Goal: Find contact information: Find contact information

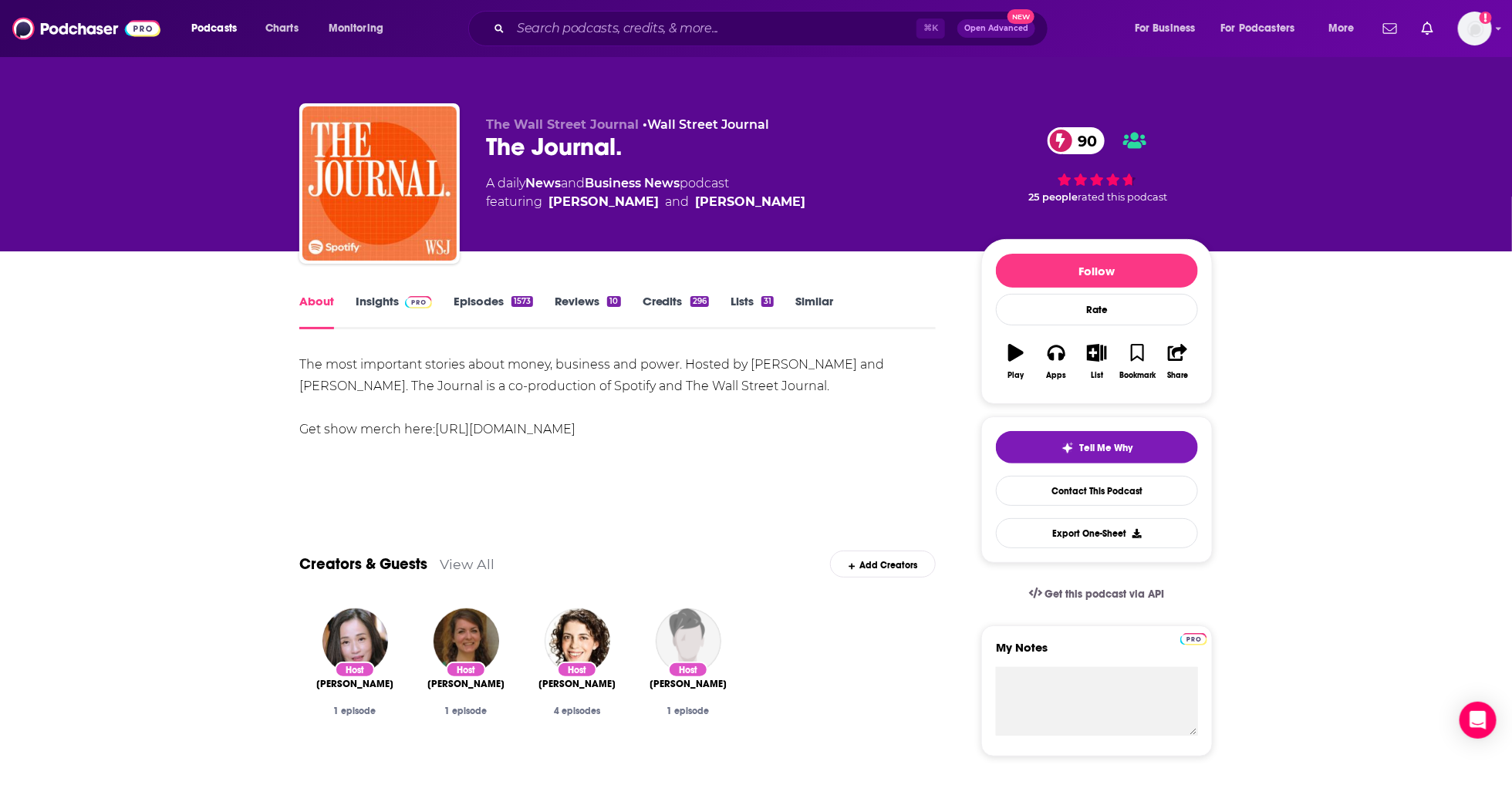
click at [404, 312] on link "Insights" at bounding box center [394, 312] width 77 height 36
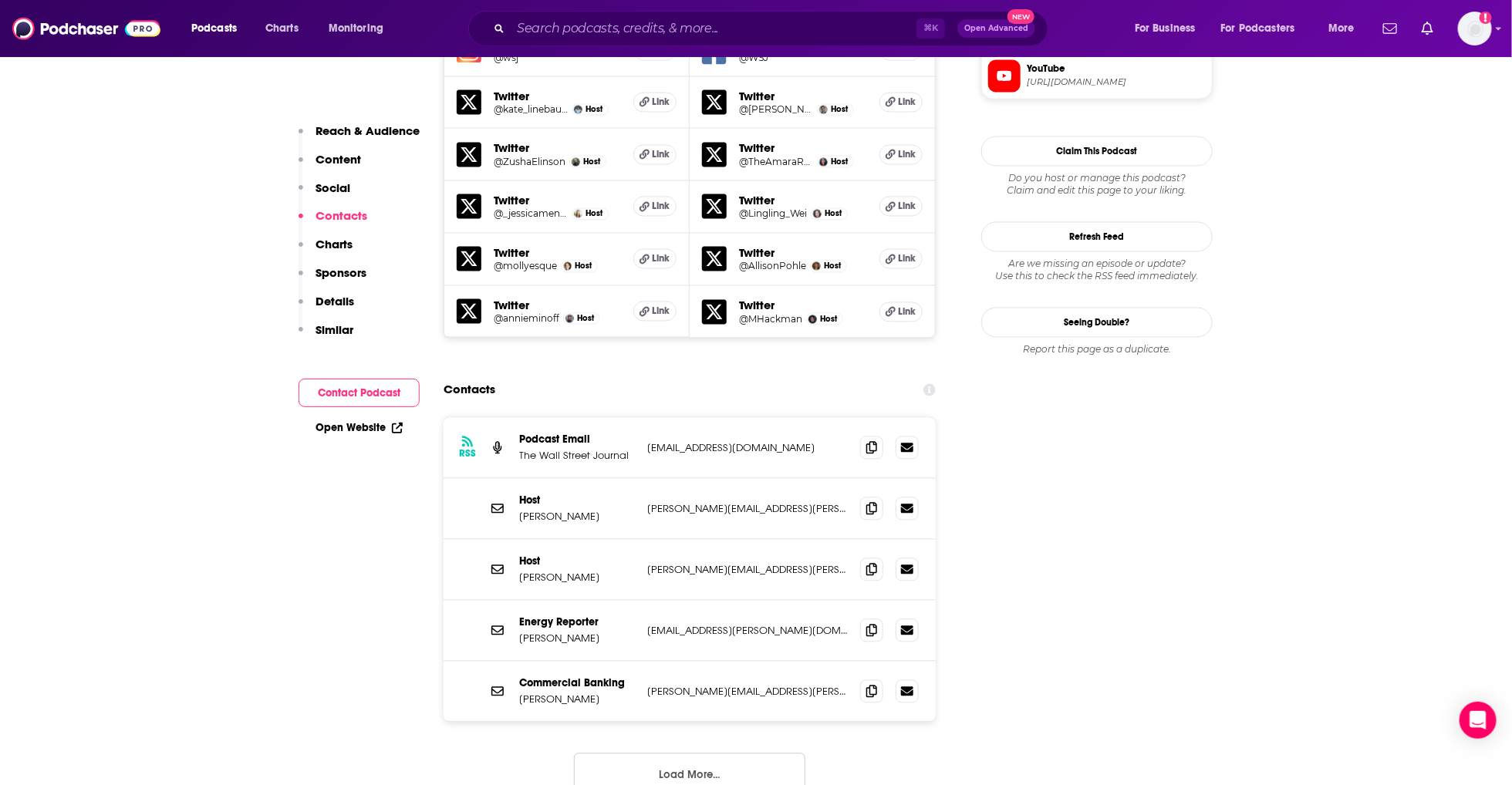
scroll to position [1502, 0]
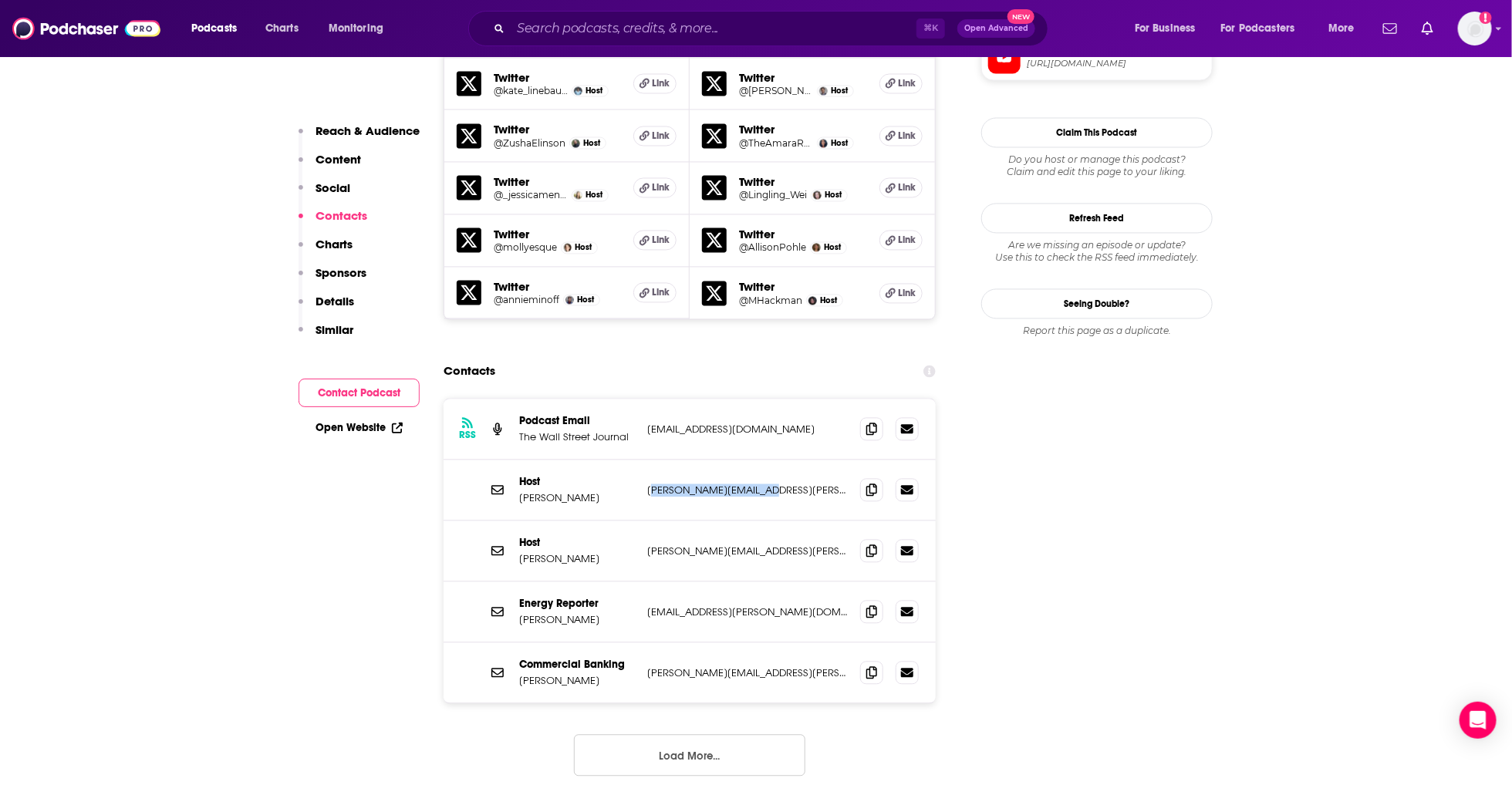
drag, startPoint x: 651, startPoint y: 401, endPoint x: 801, endPoint y: 414, distance: 150.6
click at [801, 461] on div "Host [PERSON_NAME] [PERSON_NAME][EMAIL_ADDRESS][PERSON_NAME][DOMAIN_NAME] [PERS…" at bounding box center [689, 491] width 492 height 61
click at [879, 478] on span at bounding box center [871, 489] width 23 height 23
click at [869, 483] on icon at bounding box center [872, 489] width 11 height 12
click at [868, 539] on span at bounding box center [871, 550] width 23 height 23
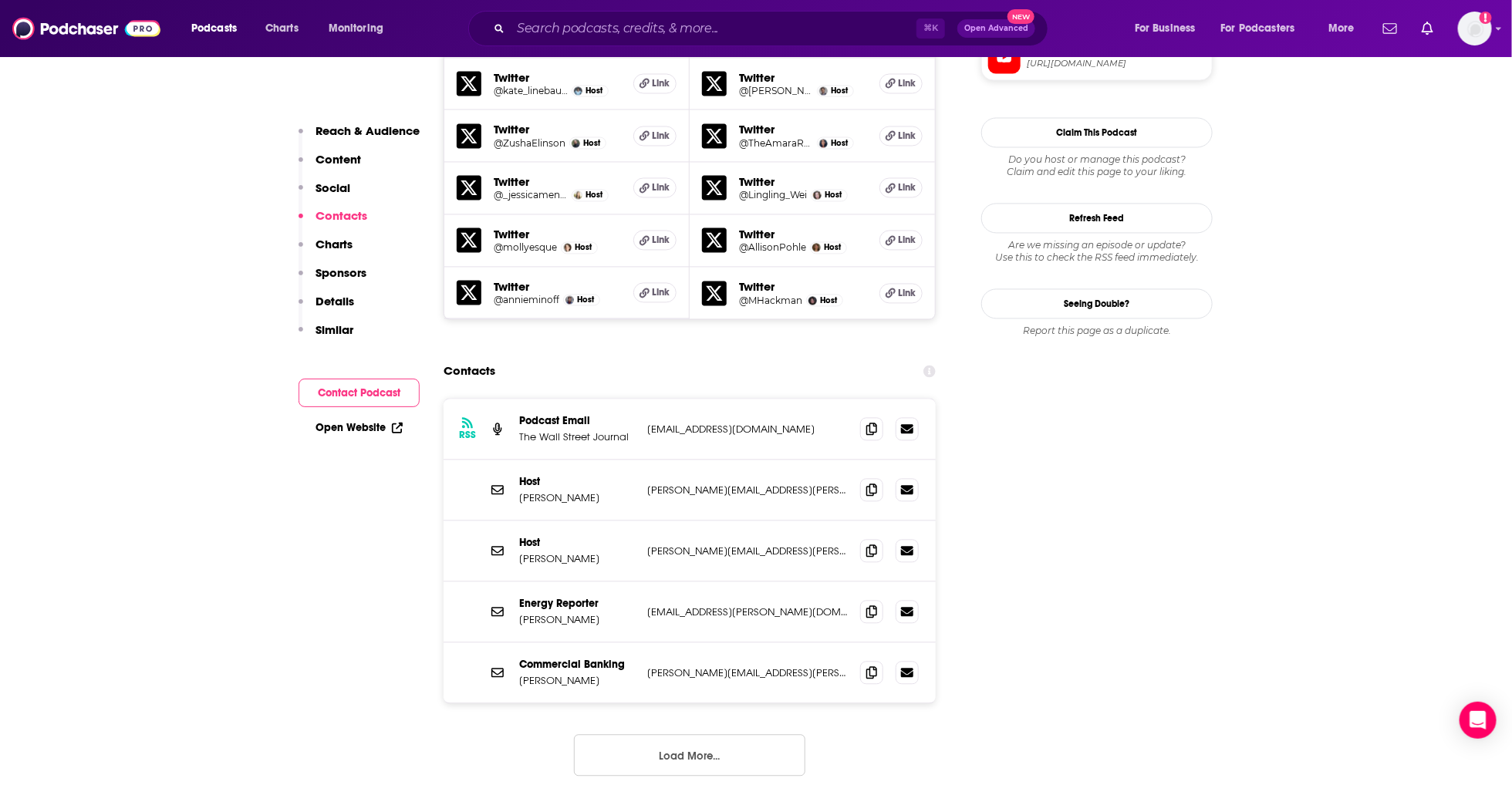
scroll to position [392, 0]
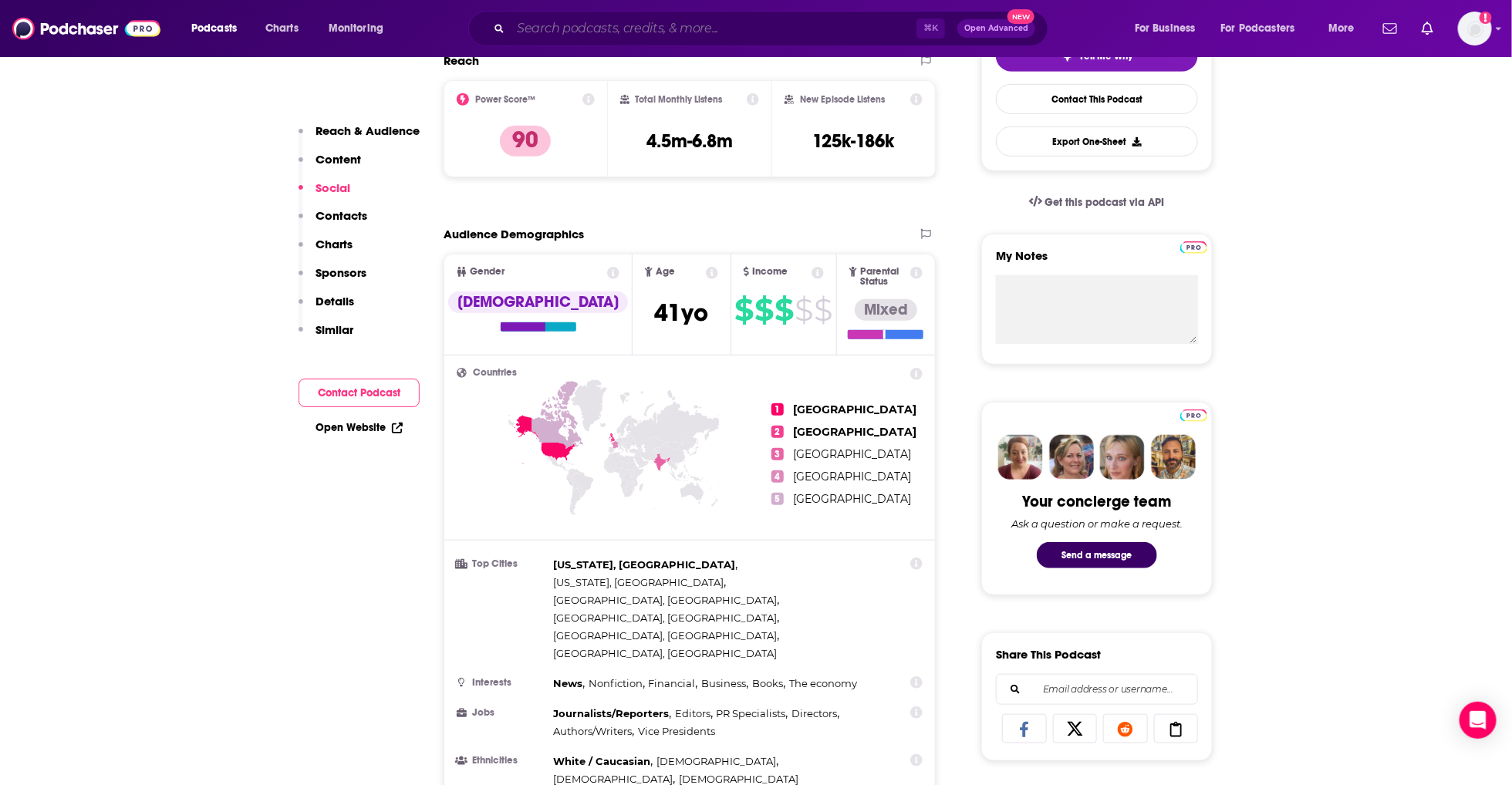
click at [604, 27] on input "Search podcasts, credits, & more..." at bounding box center [713, 28] width 406 height 24
paste input "The Daily"
type input "The Daily"
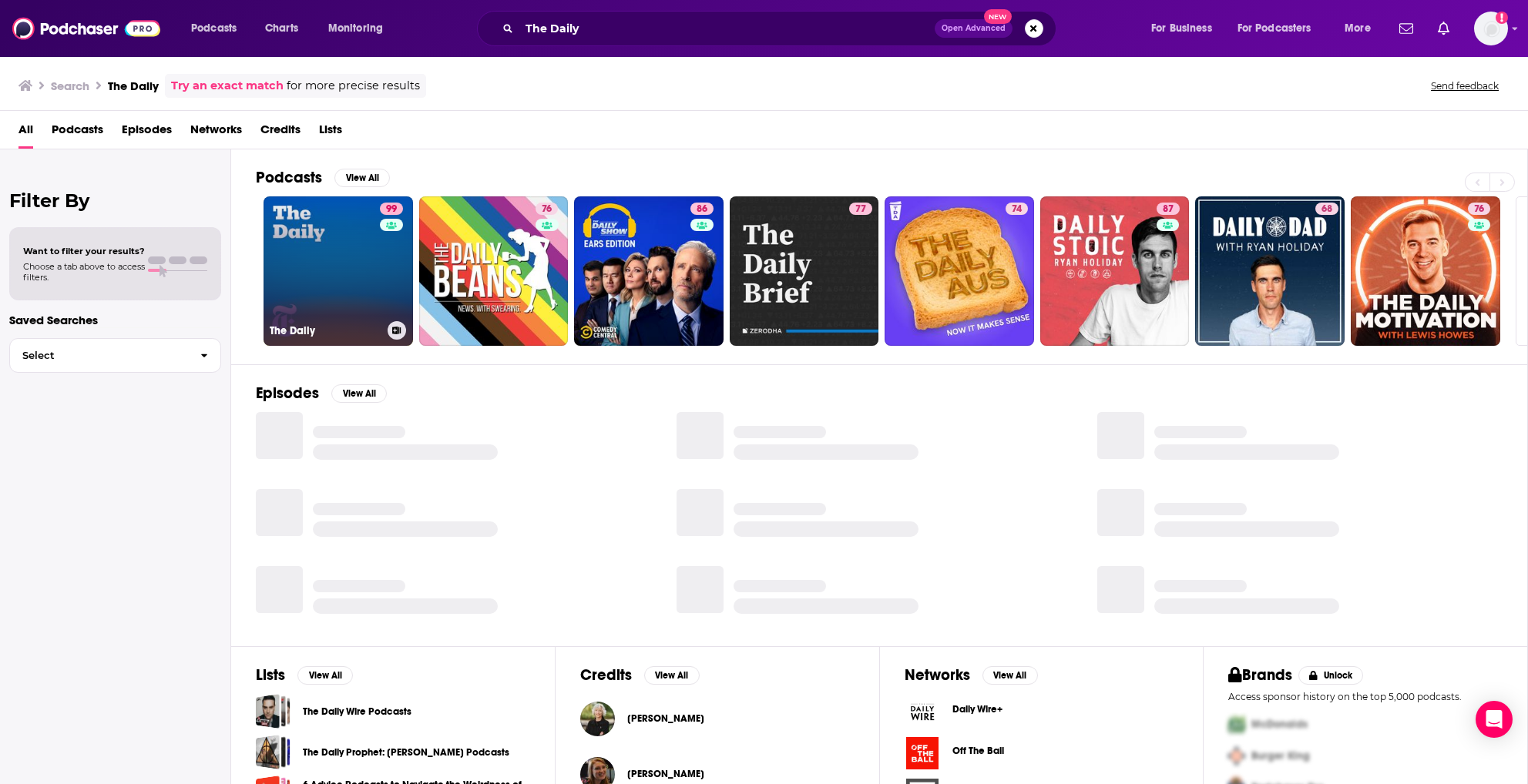
click at [343, 277] on link "99 The Daily" at bounding box center [339, 271] width 150 height 150
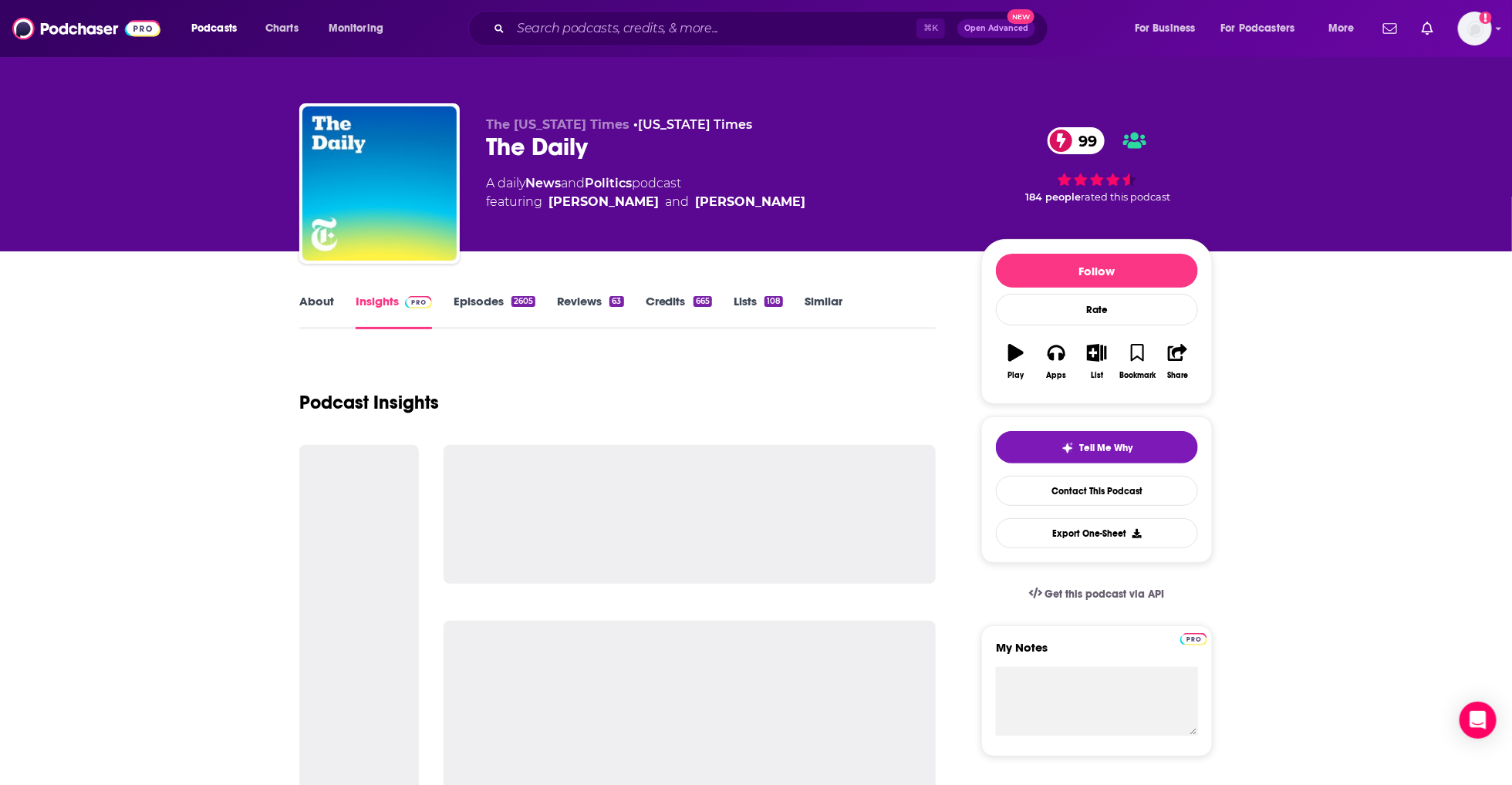
scroll to position [5, 0]
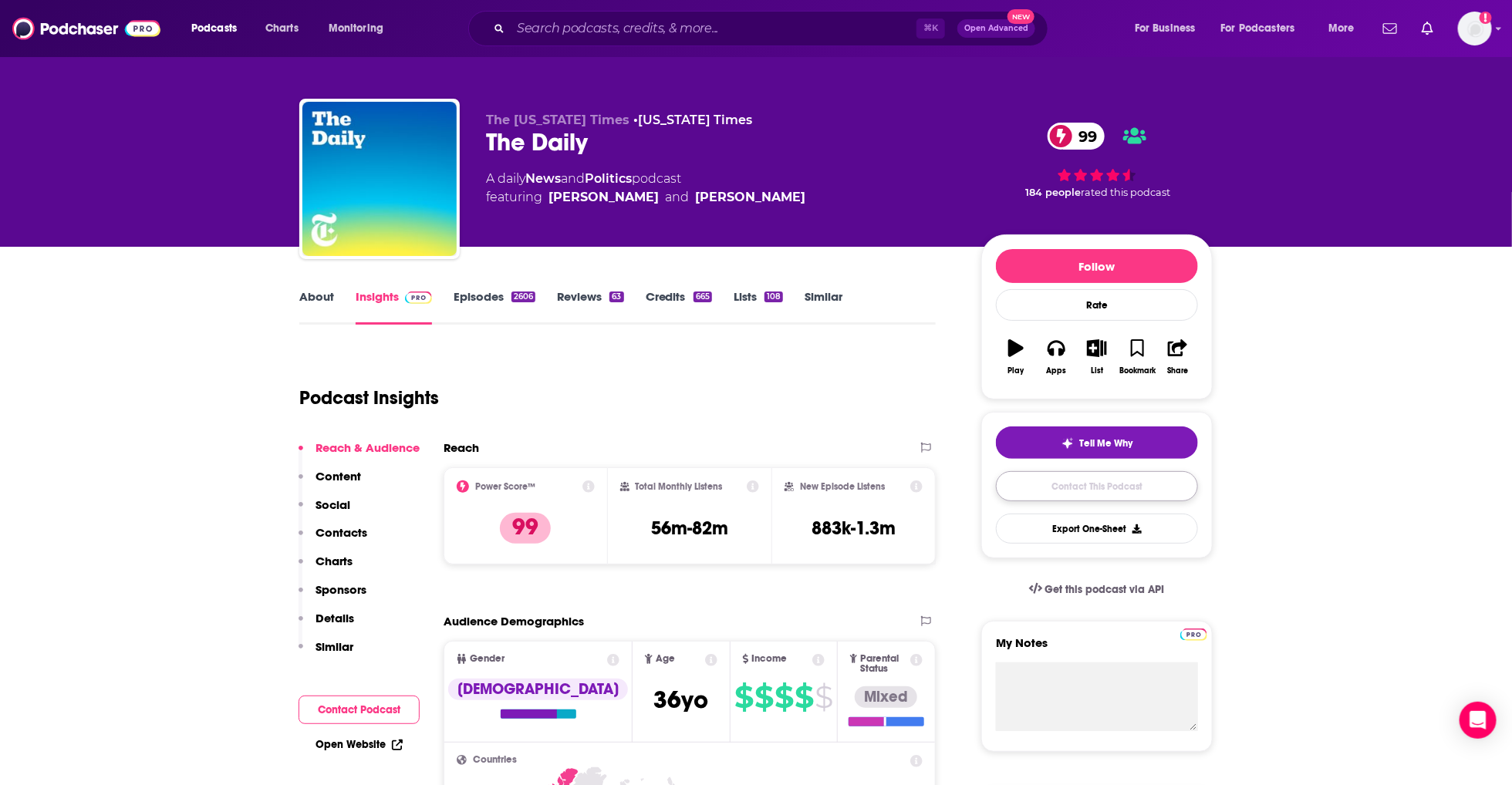
click at [1104, 488] on link "Contact This Podcast" at bounding box center [1097, 486] width 202 height 30
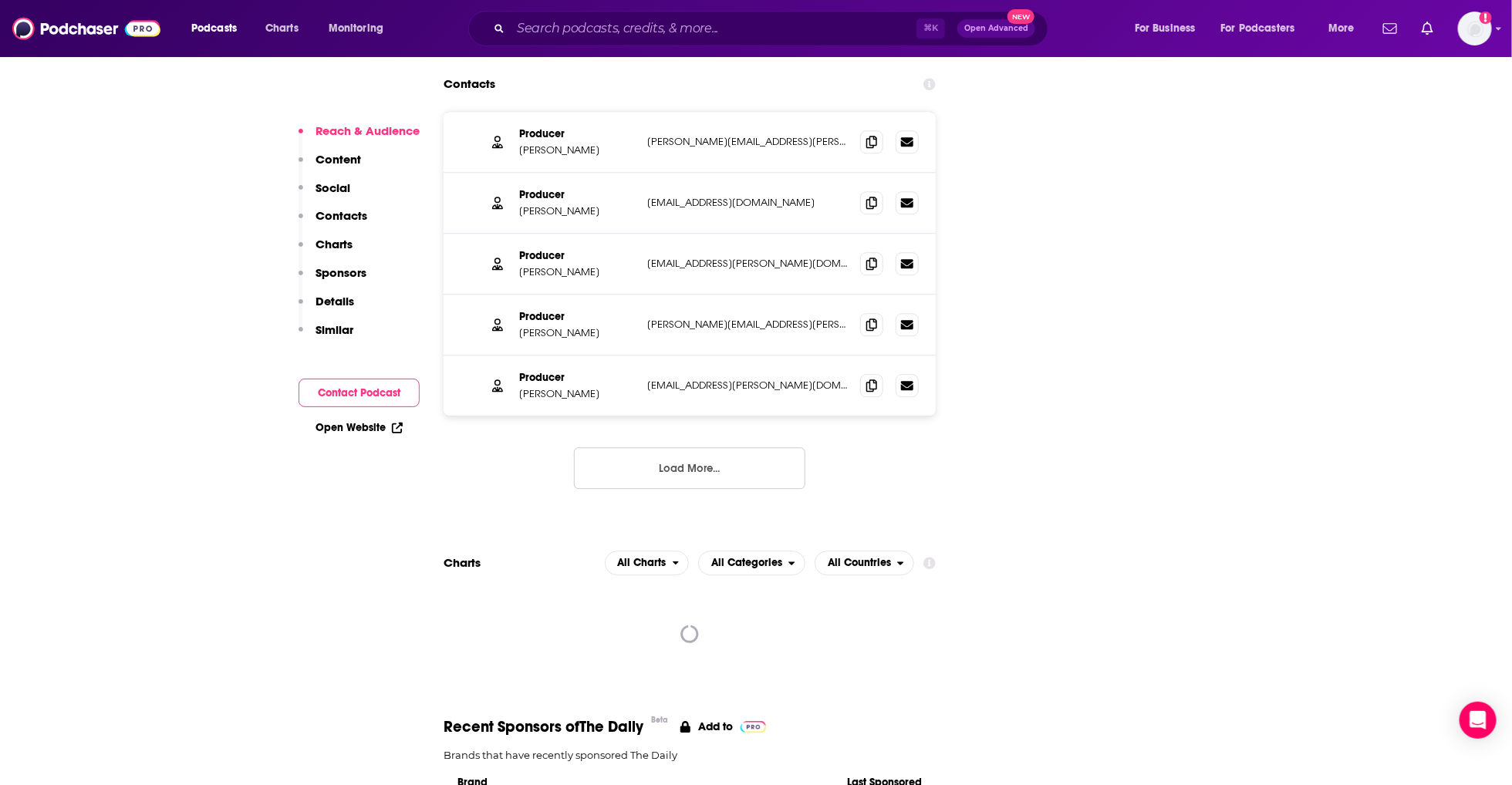
scroll to position [1924, 0]
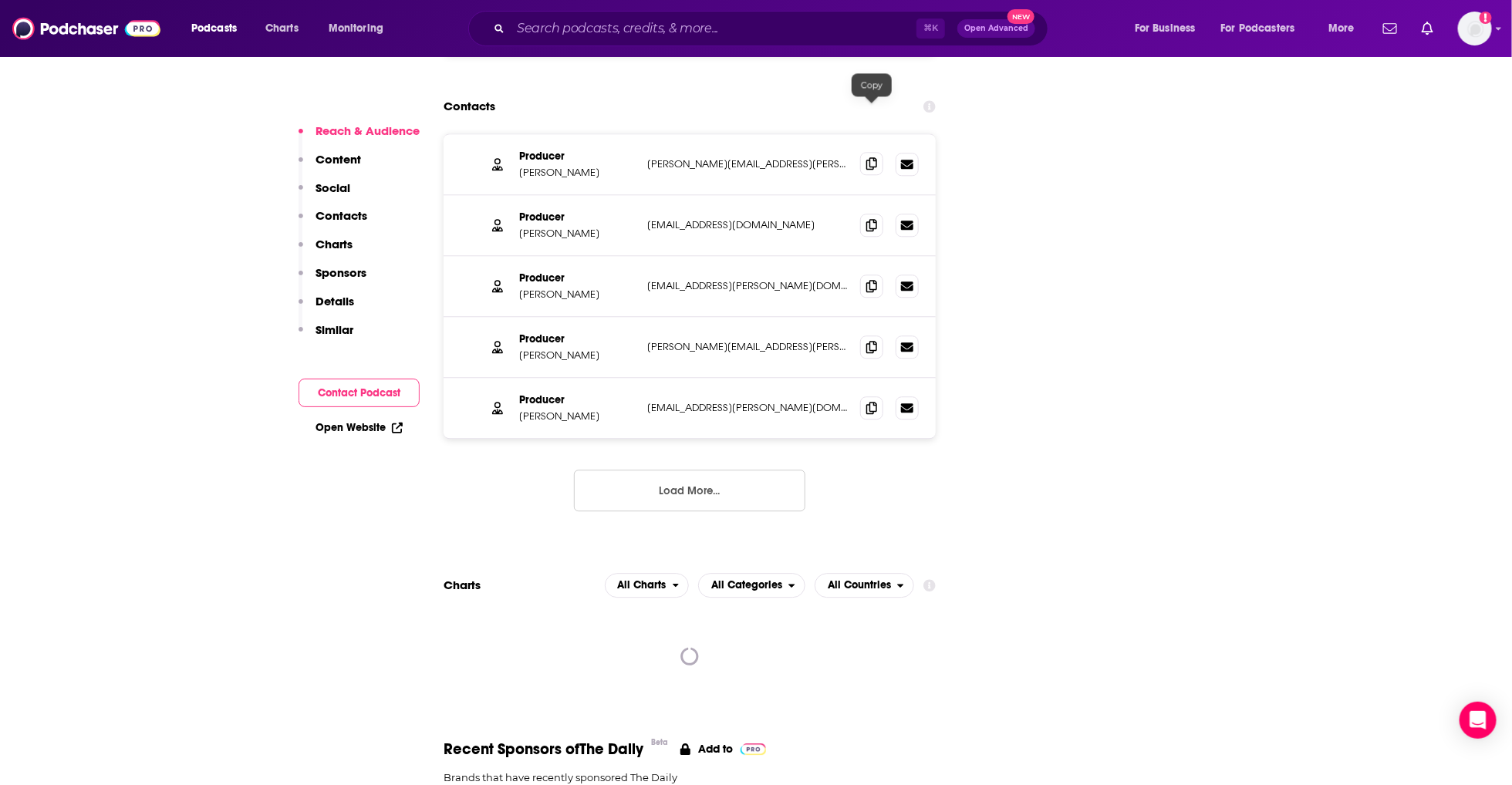
click at [871, 157] on icon at bounding box center [872, 163] width 11 height 12
click at [571, 20] on input "Search podcasts, credits, & more..." at bounding box center [713, 28] width 406 height 24
paste input "NPR News Now"
type input "NPR News Now"
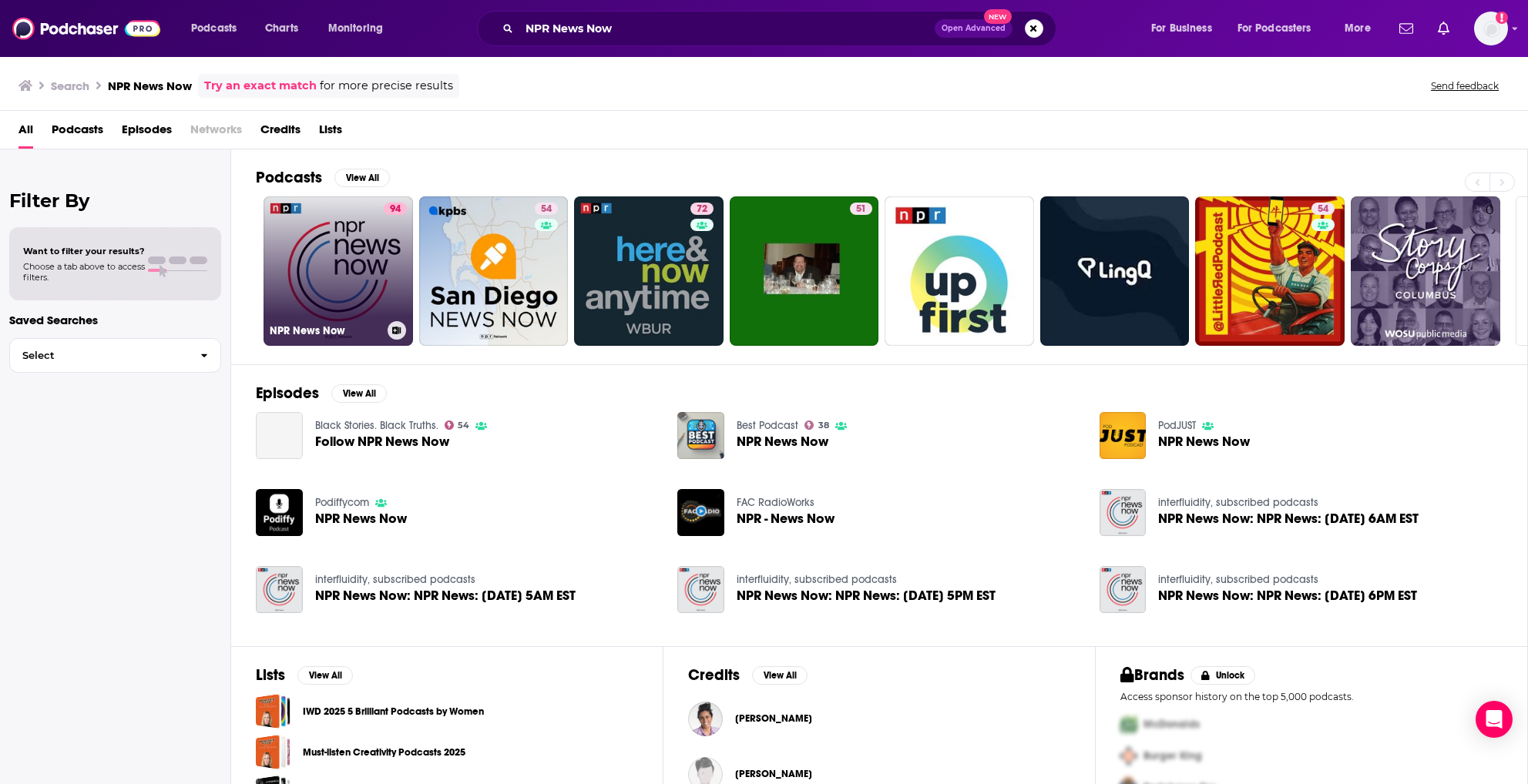
click at [366, 295] on link "94 NPR News Now" at bounding box center [339, 271] width 150 height 150
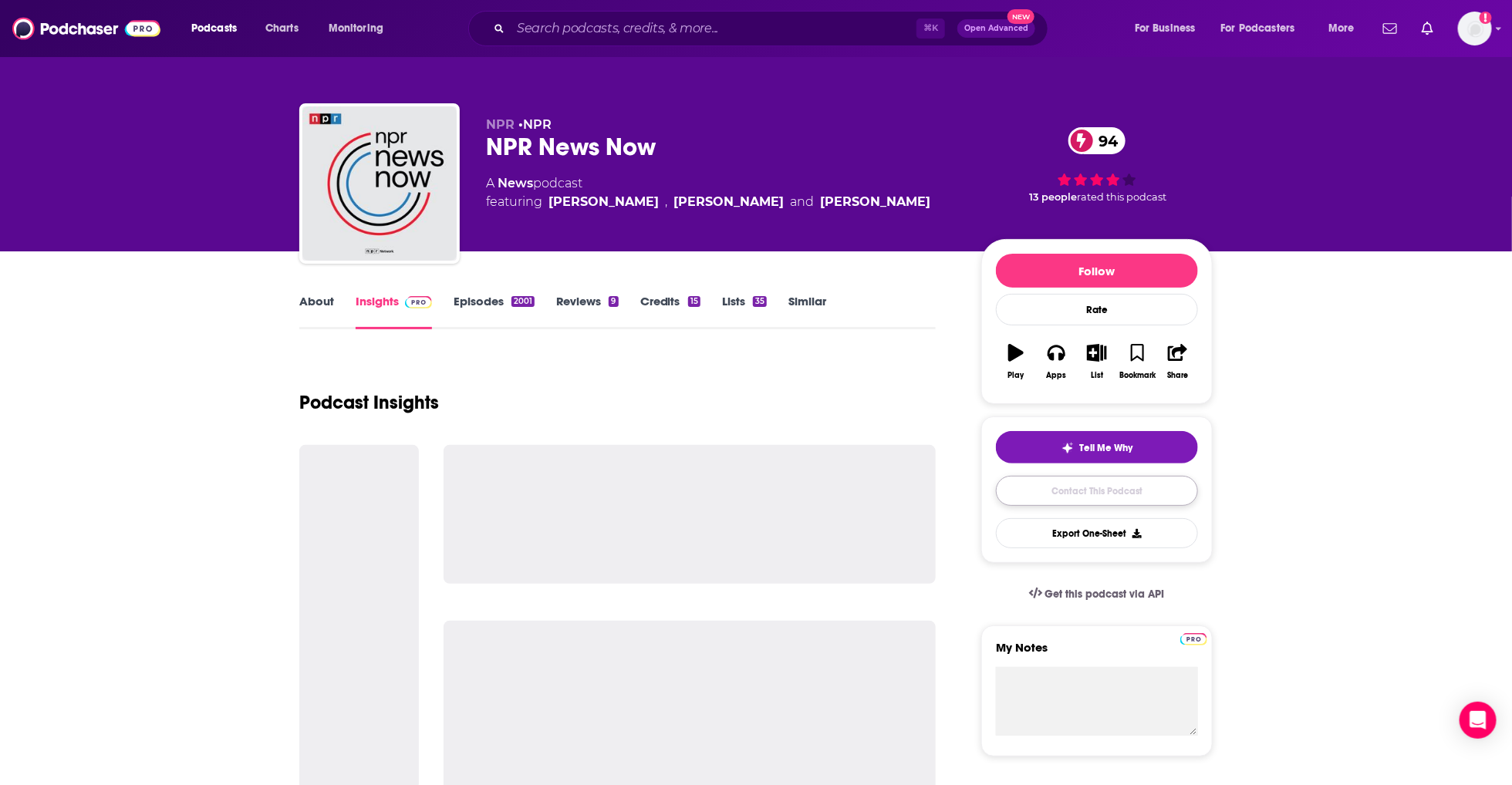
click at [1083, 491] on link "Contact This Podcast" at bounding box center [1097, 491] width 202 height 30
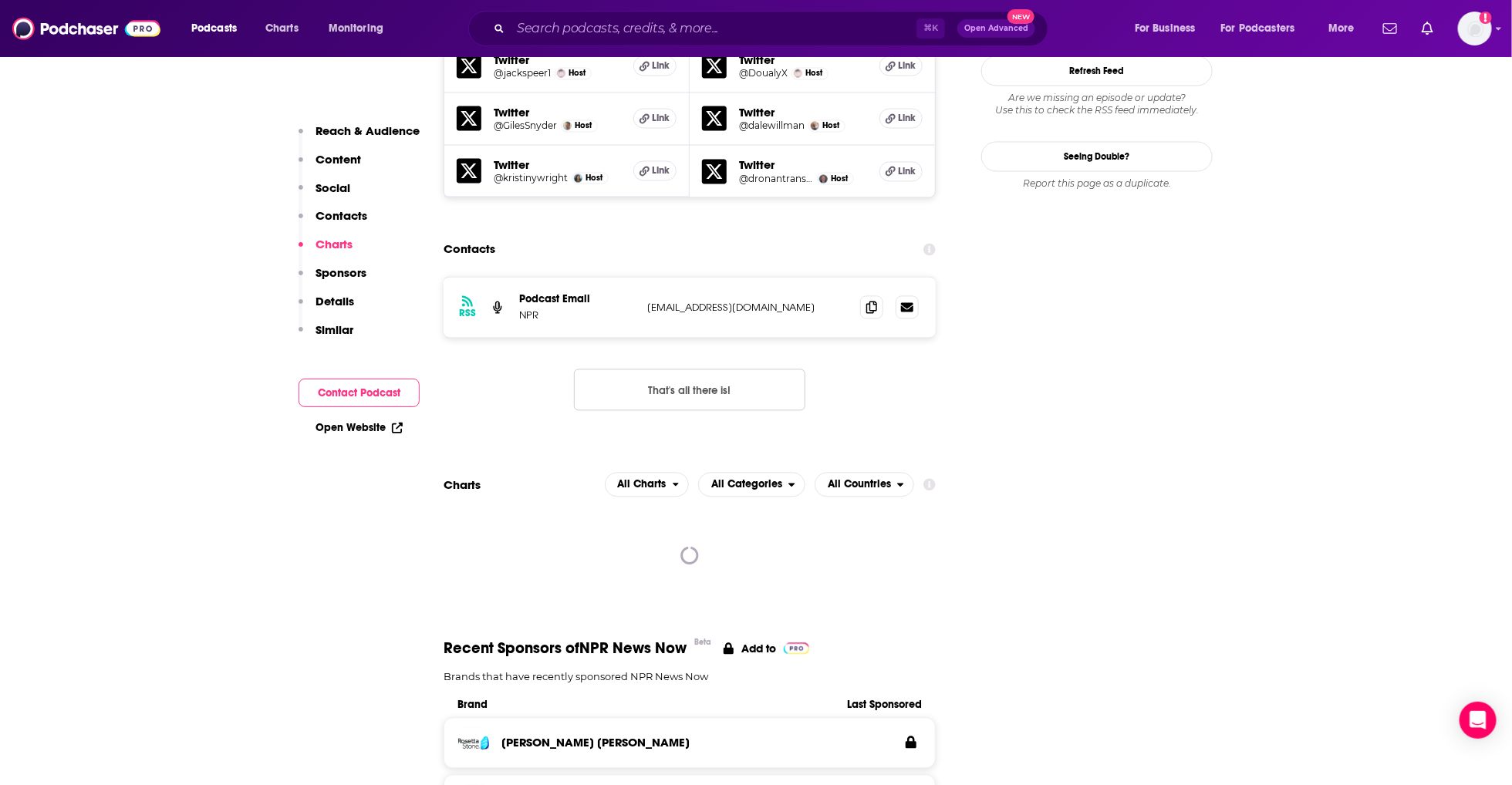
scroll to position [1461, 0]
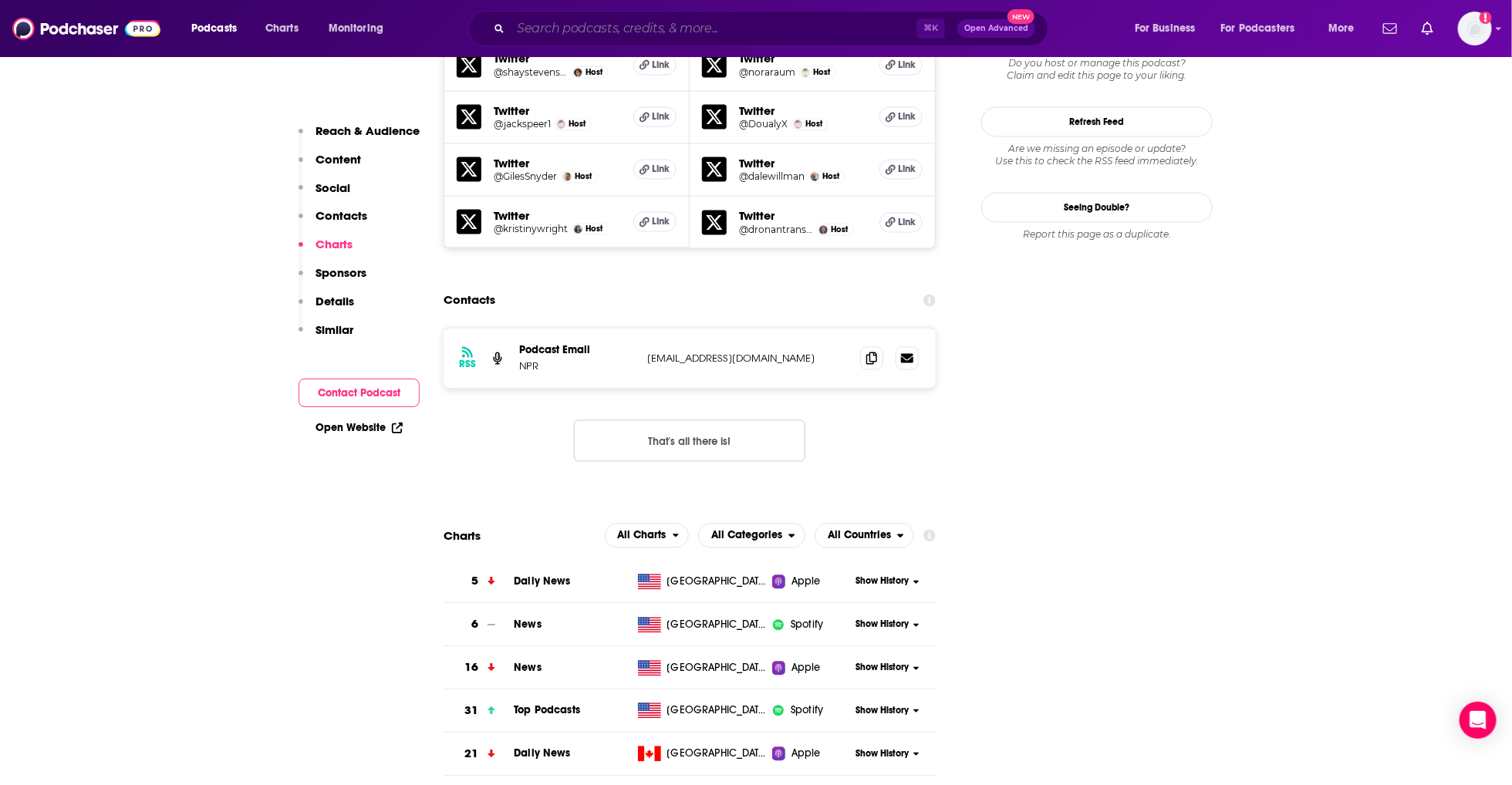
click at [606, 28] on input "Search podcasts, credits, & more..." at bounding box center [713, 28] width 406 height 24
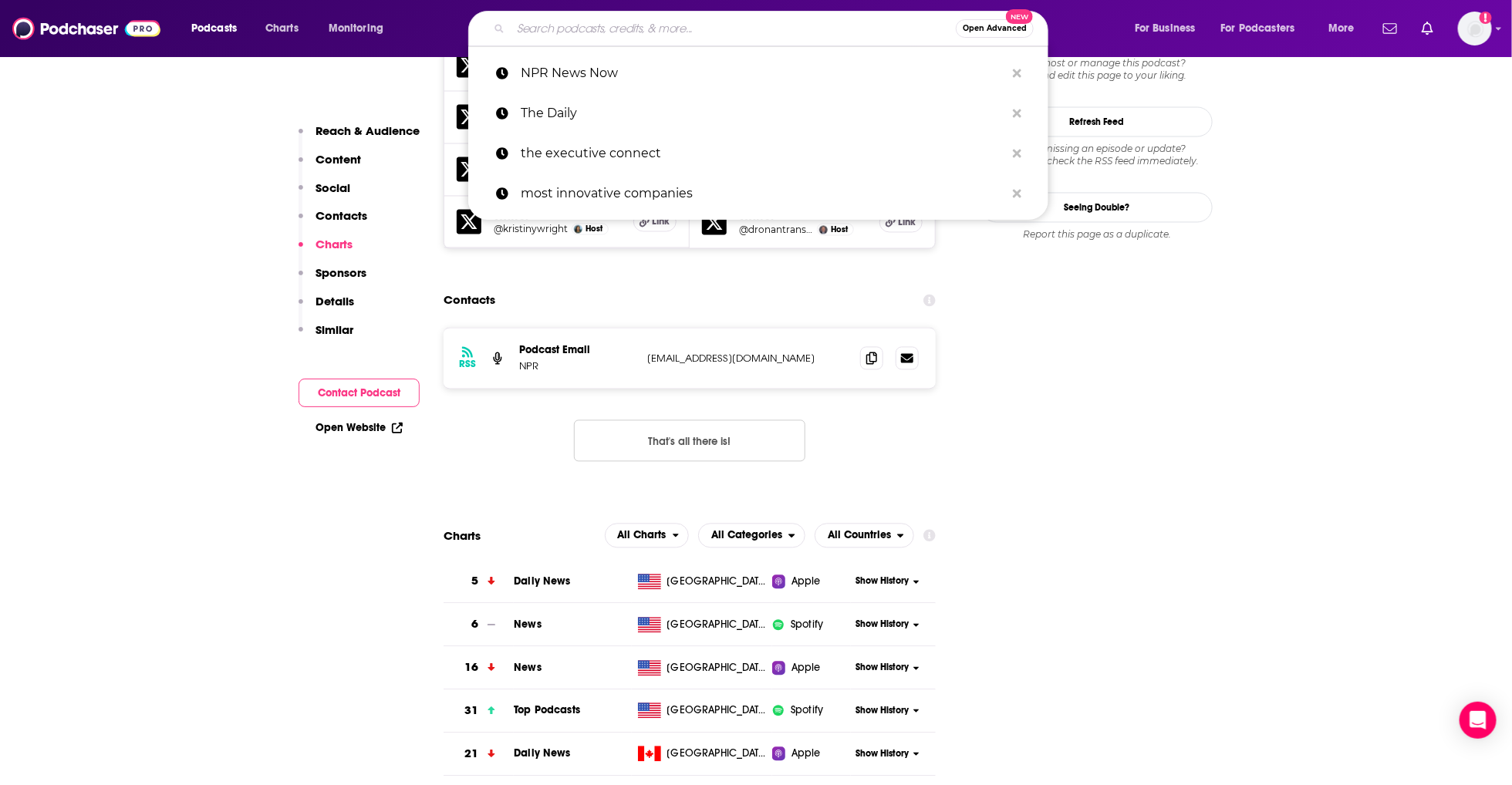
paste input "Marketplace Morning Report"
type input "Marketplace Morning Report"
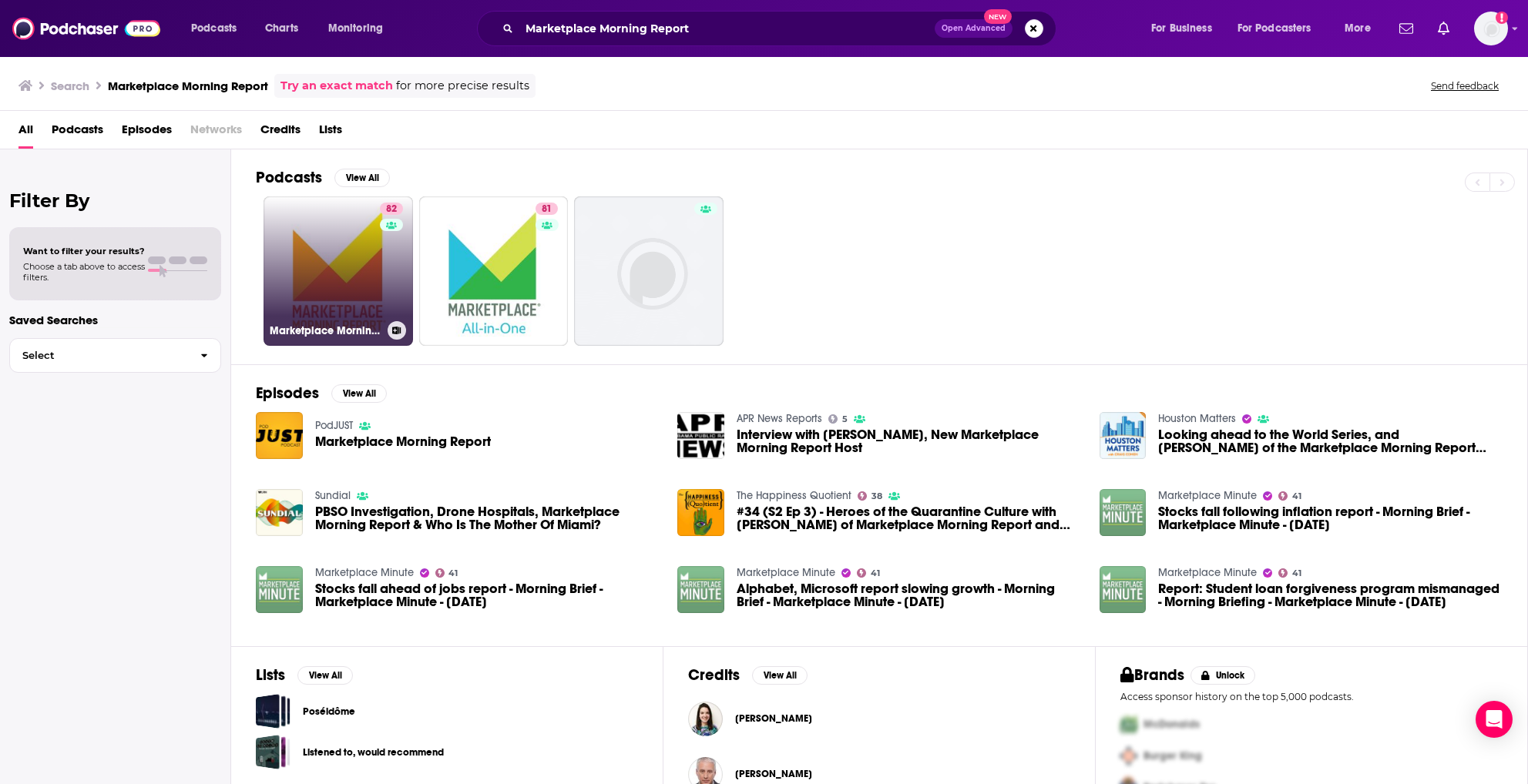
click at [339, 271] on link "82 Marketplace Morning Report" at bounding box center [339, 271] width 150 height 150
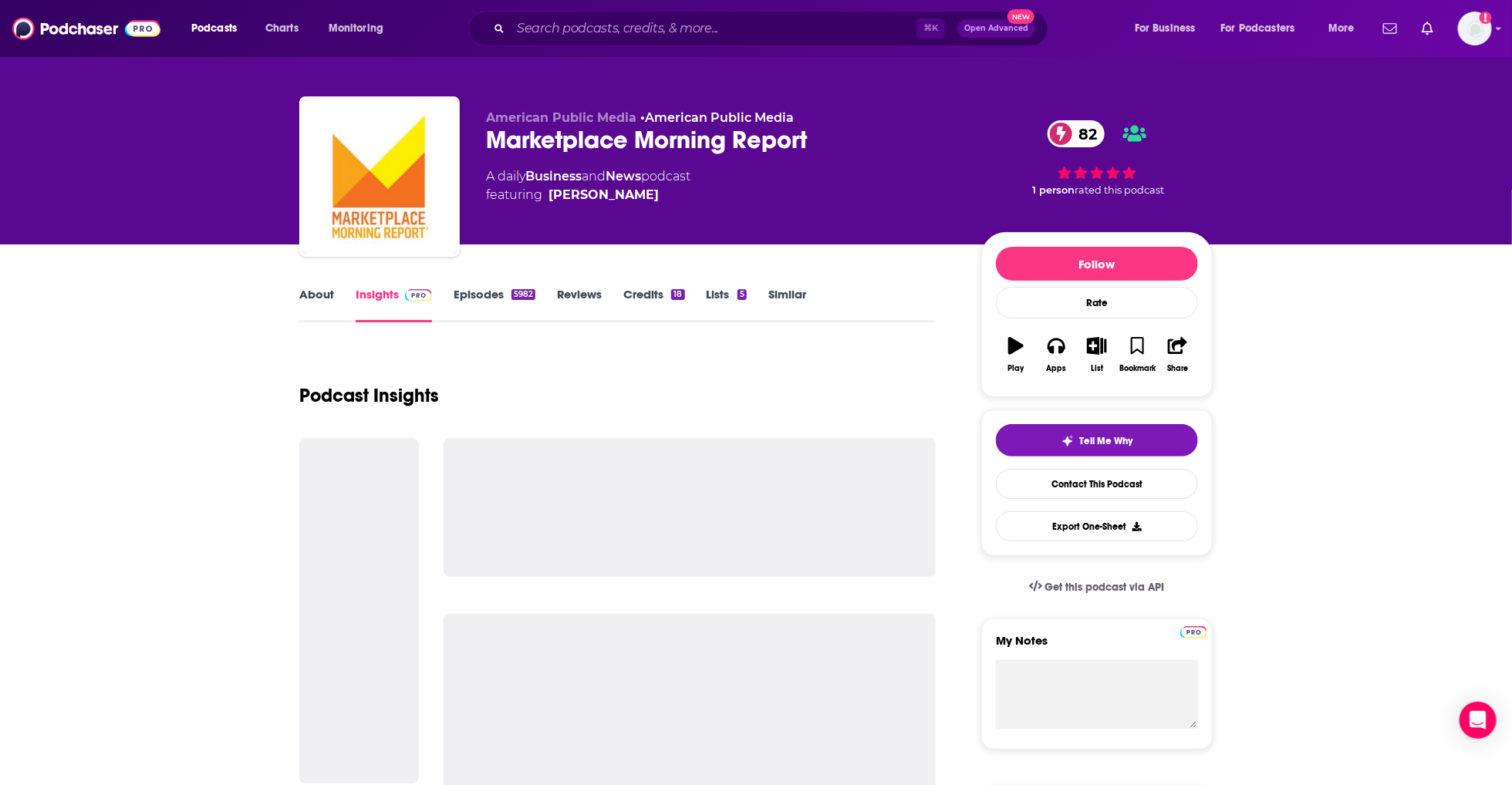
scroll to position [9, 0]
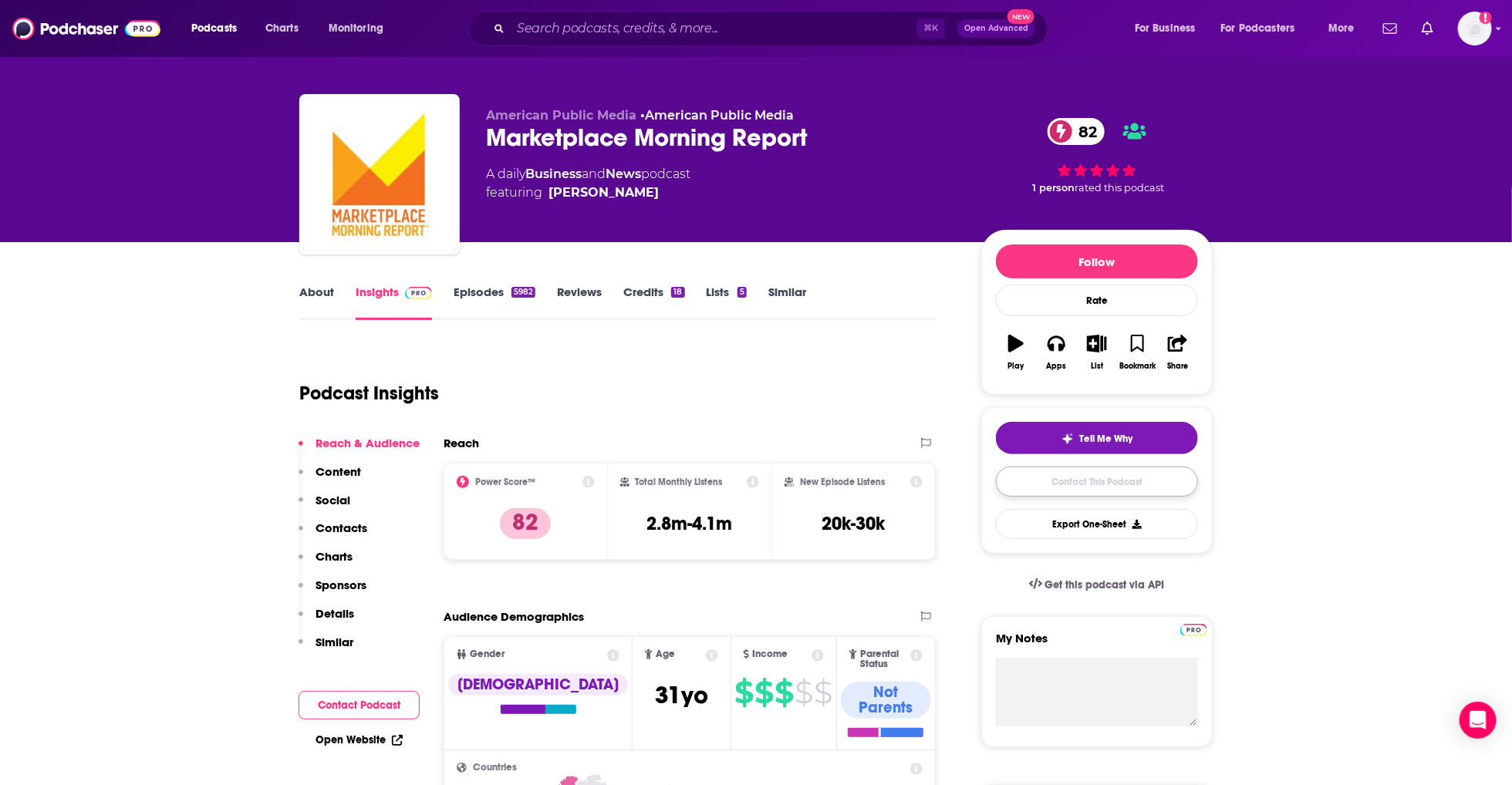
click at [1102, 491] on link "Contact This Podcast" at bounding box center [1097, 481] width 202 height 30
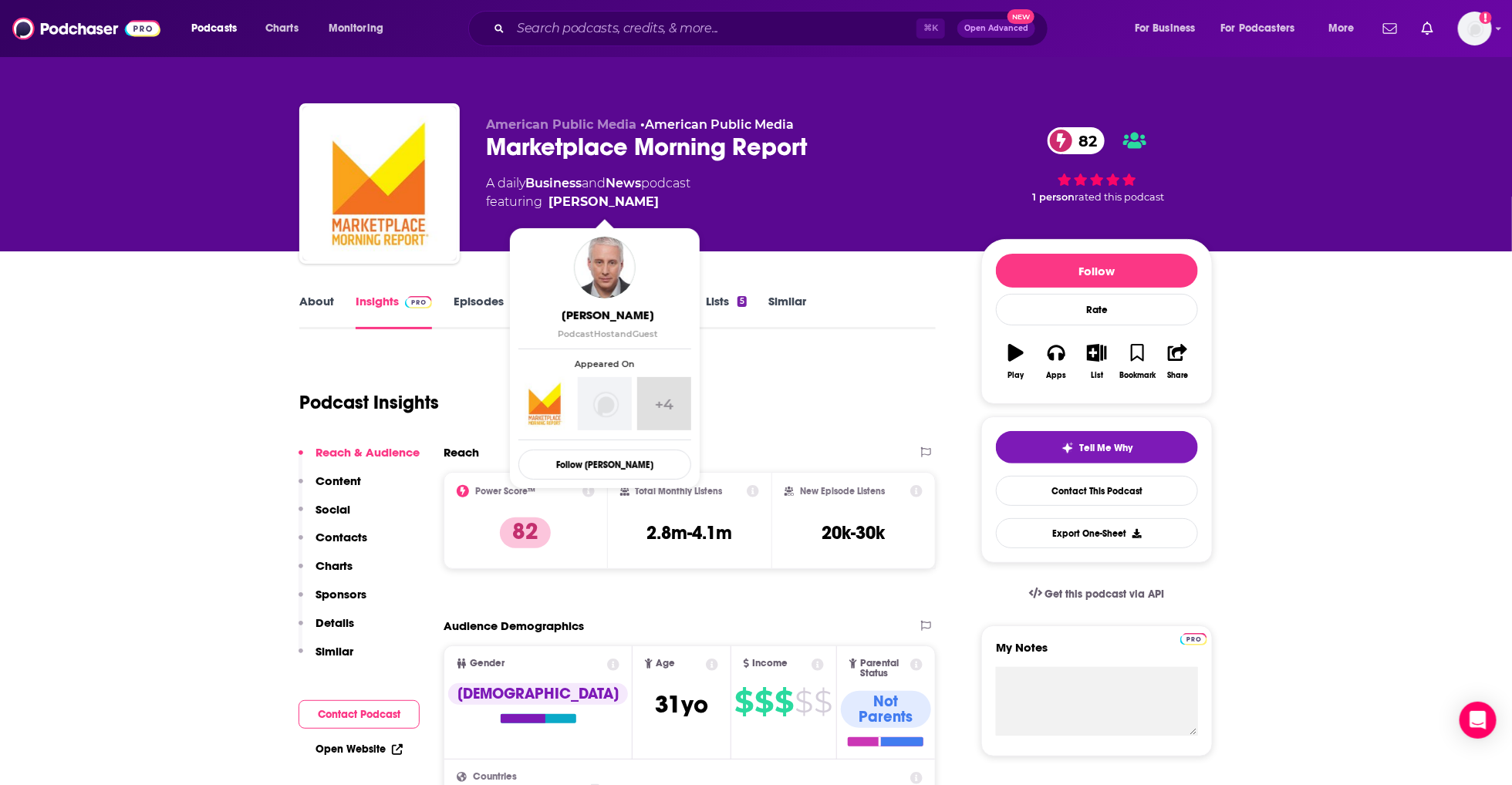
drag, startPoint x: 703, startPoint y: 199, endPoint x: 661, endPoint y: 206, distance: 42.6
click at [661, 206] on span "featuring [PERSON_NAME]" at bounding box center [588, 202] width 204 height 19
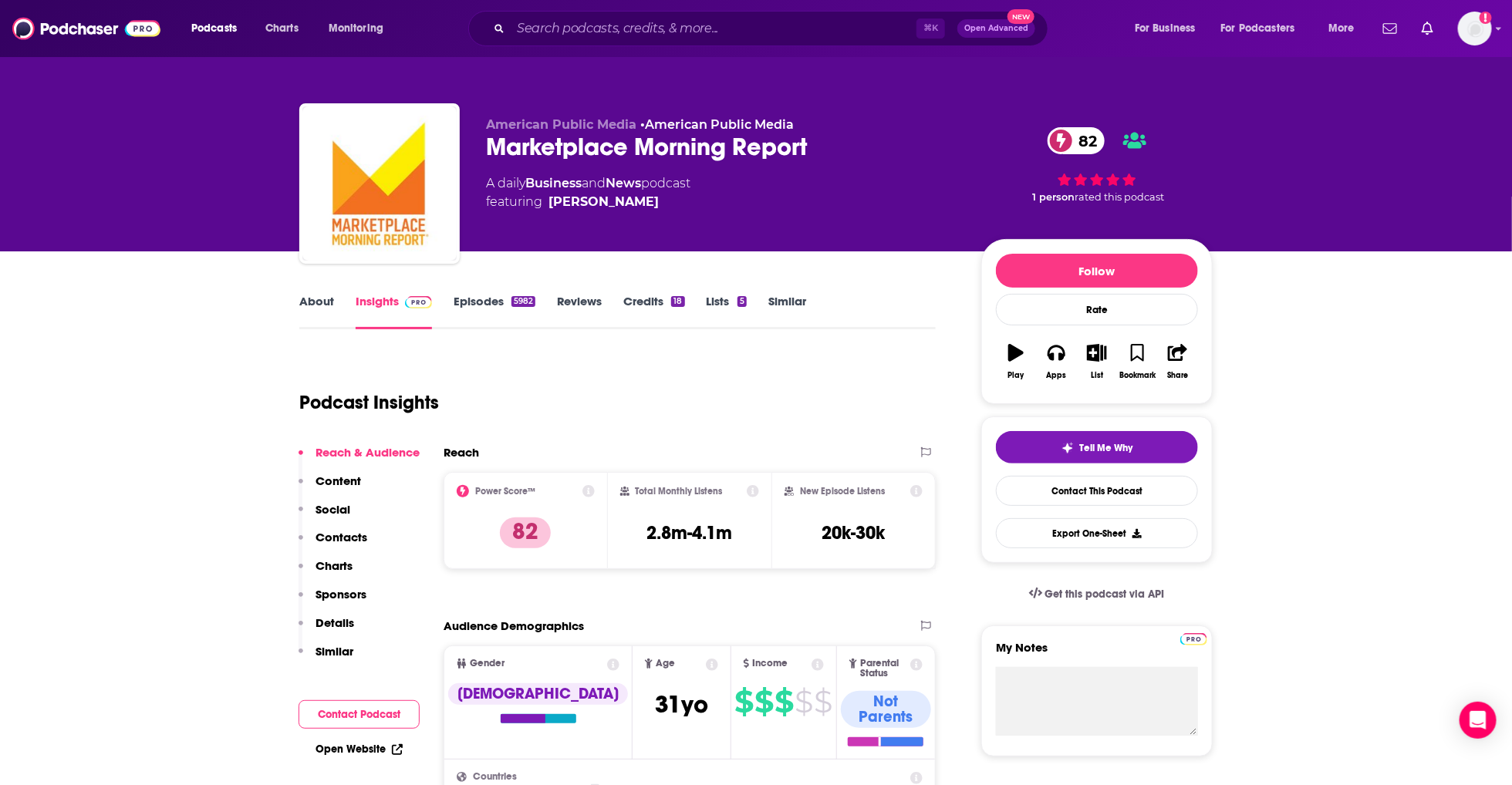
copy span "[PERSON_NAME]"
click at [570, 24] on input "Search podcasts, credits, & more..." at bounding box center [713, 28] width 406 height 24
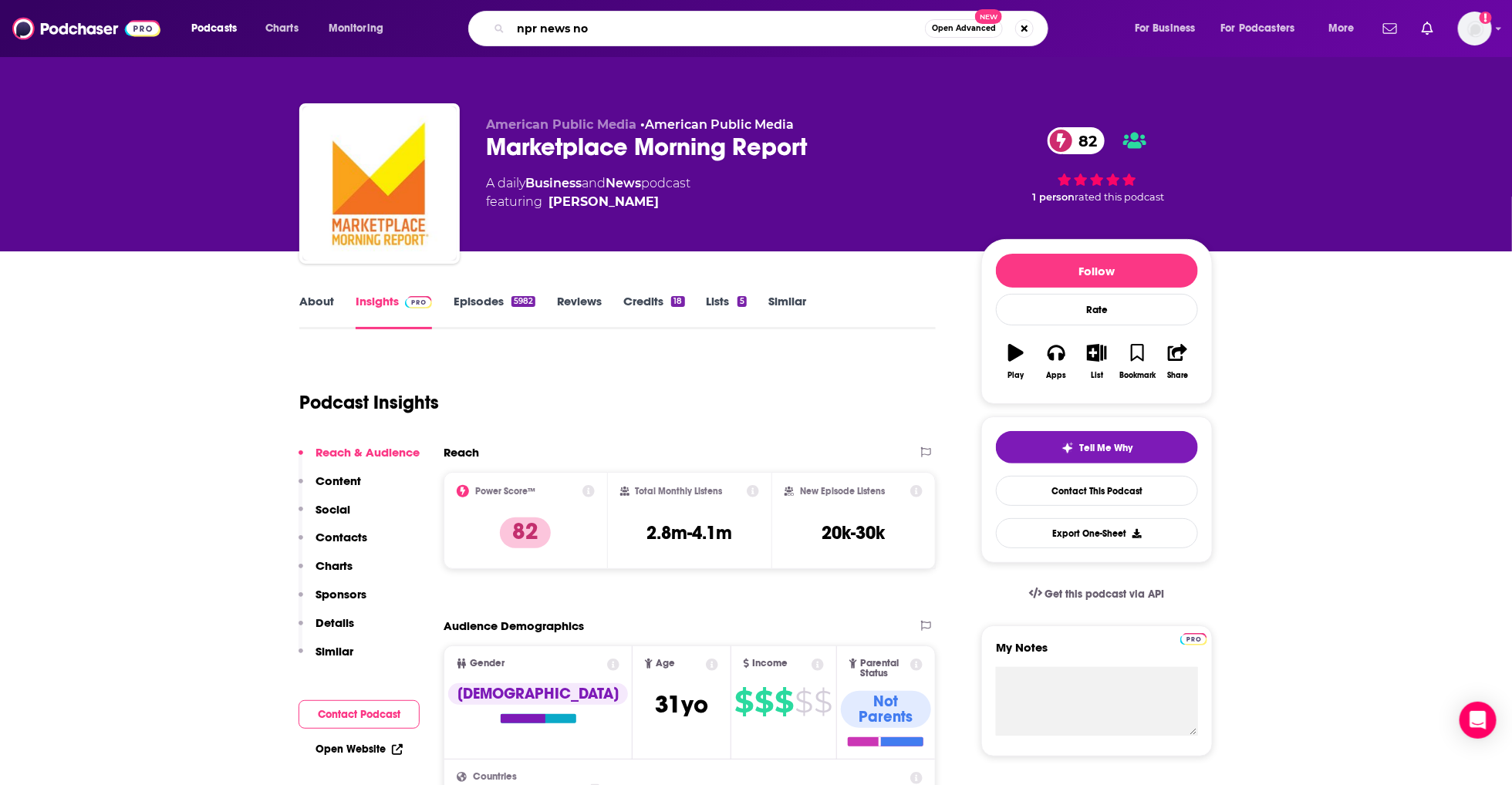
type input "npr news now"
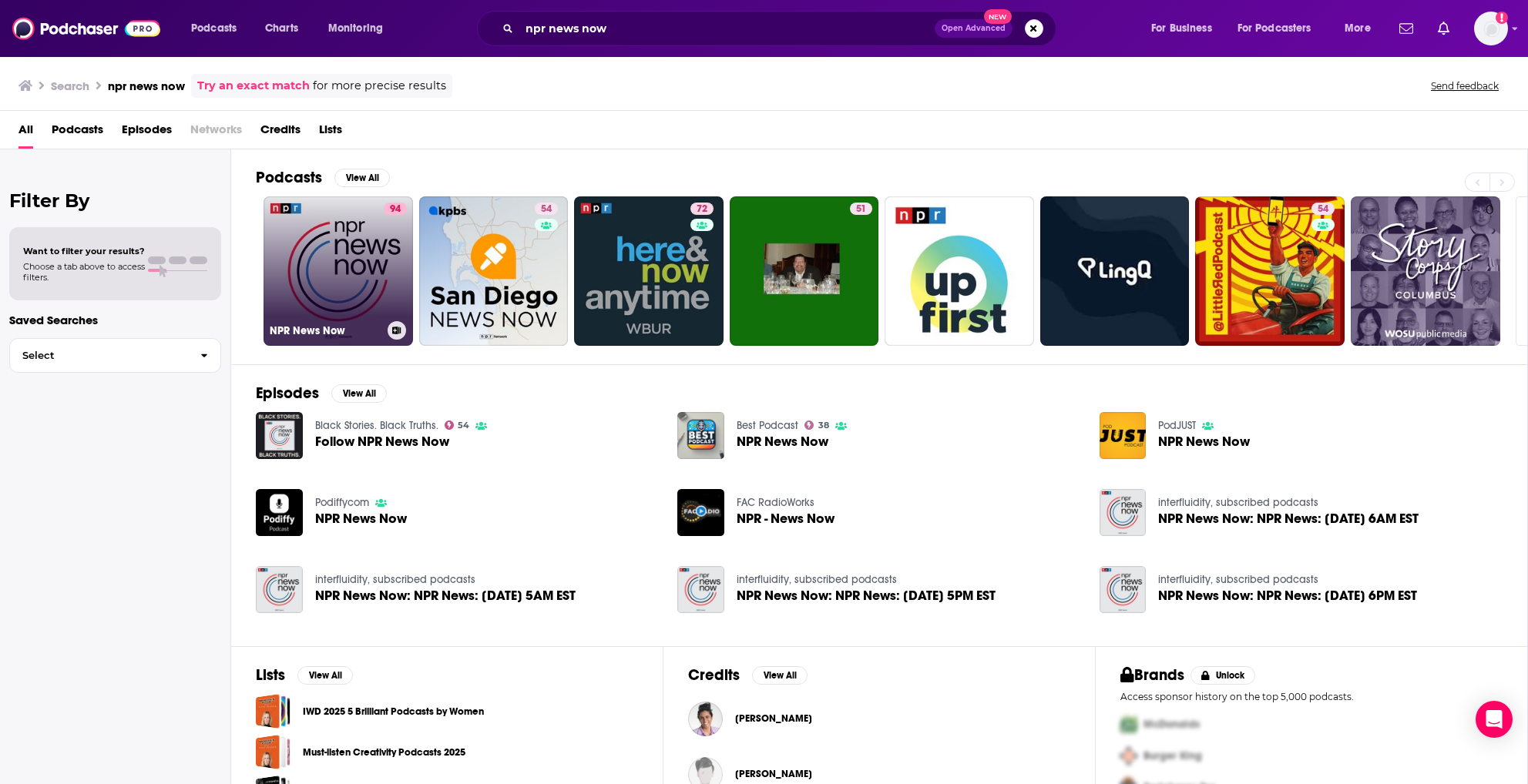
click at [316, 309] on link "94 NPR News Now" at bounding box center [339, 271] width 150 height 150
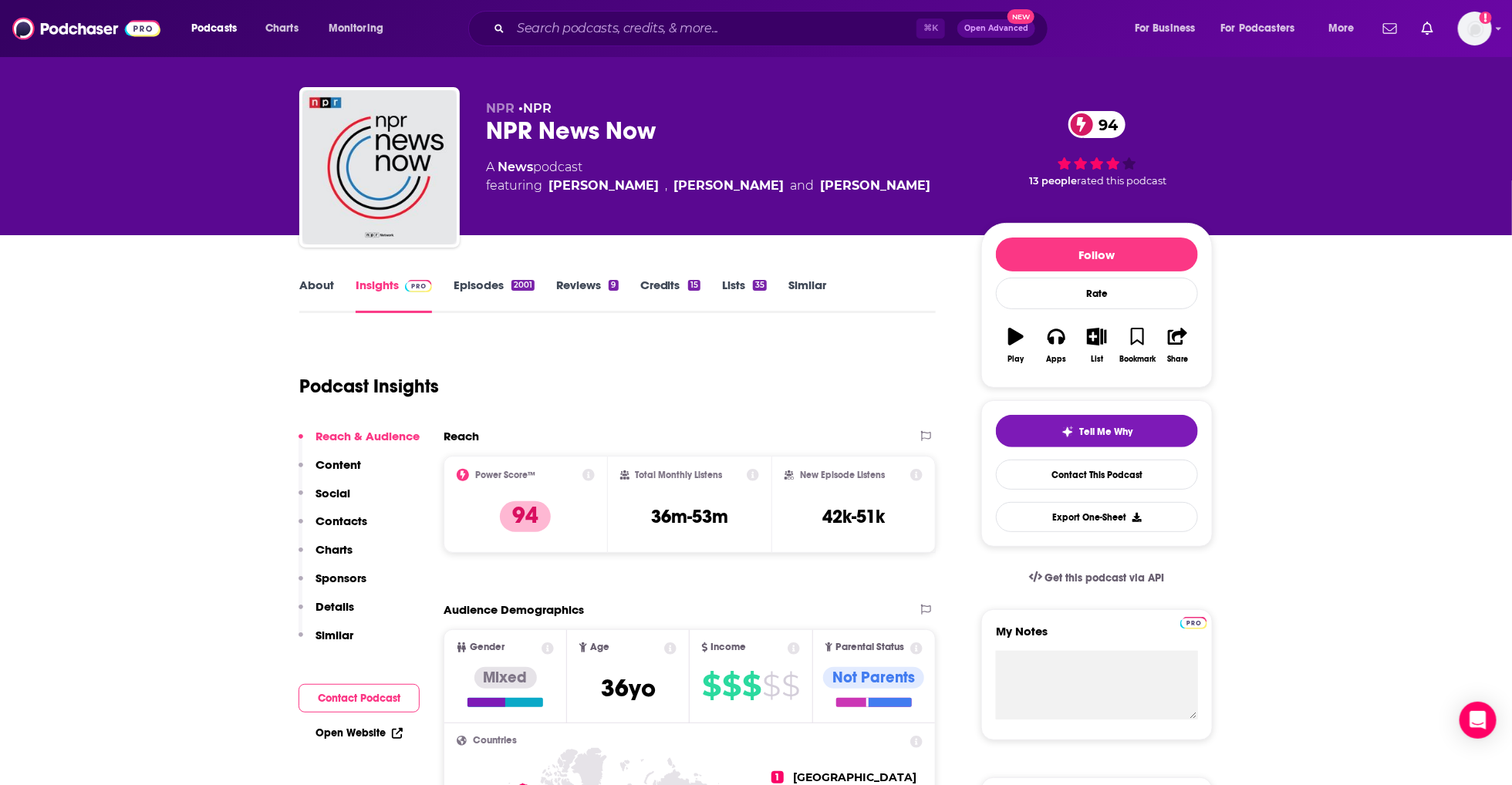
scroll to position [39, 0]
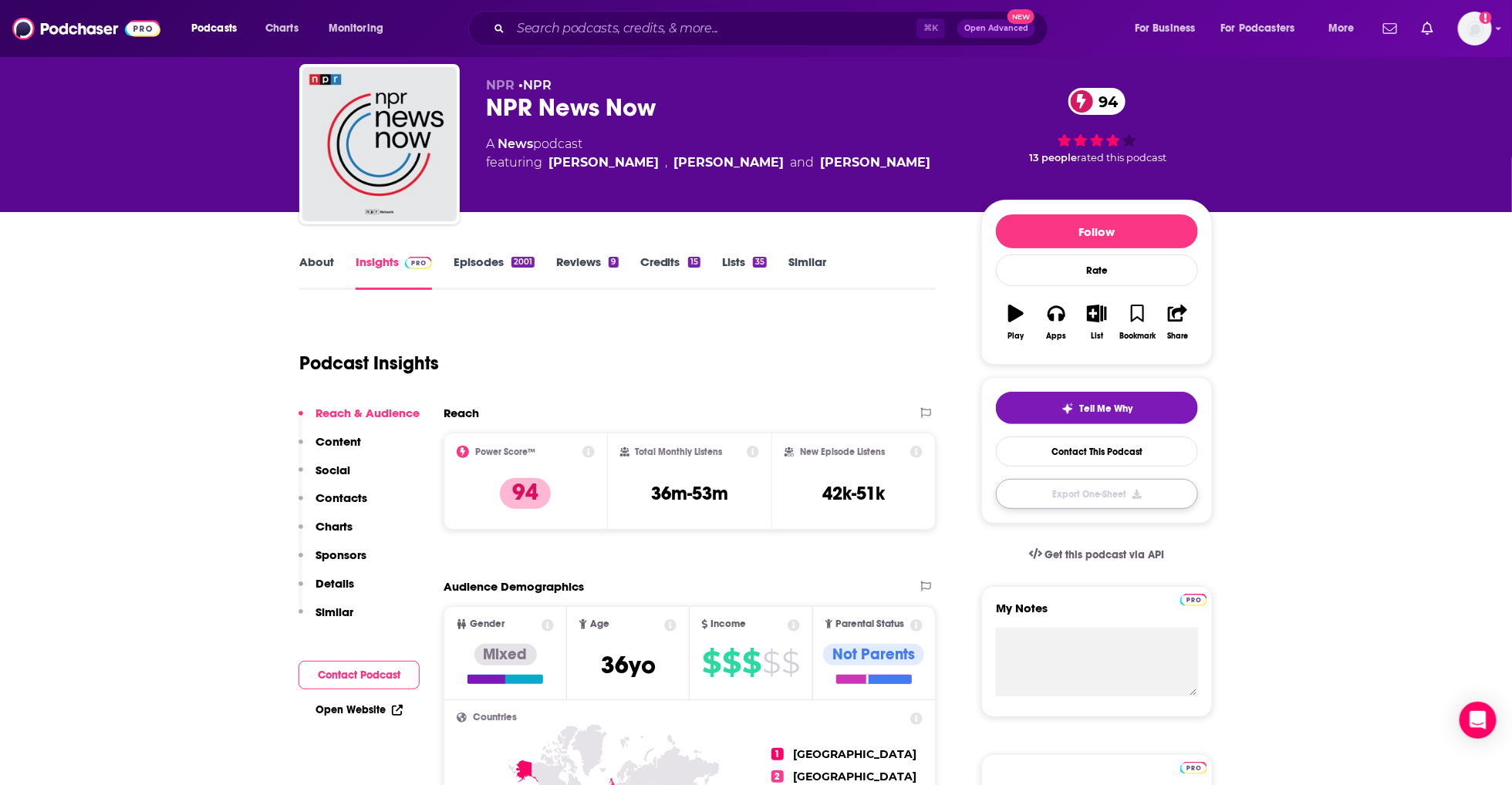
click at [1146, 479] on button "Export One-Sheet" at bounding box center [1097, 494] width 202 height 30
click at [1078, 451] on link "Contact This Podcast" at bounding box center [1097, 452] width 202 height 30
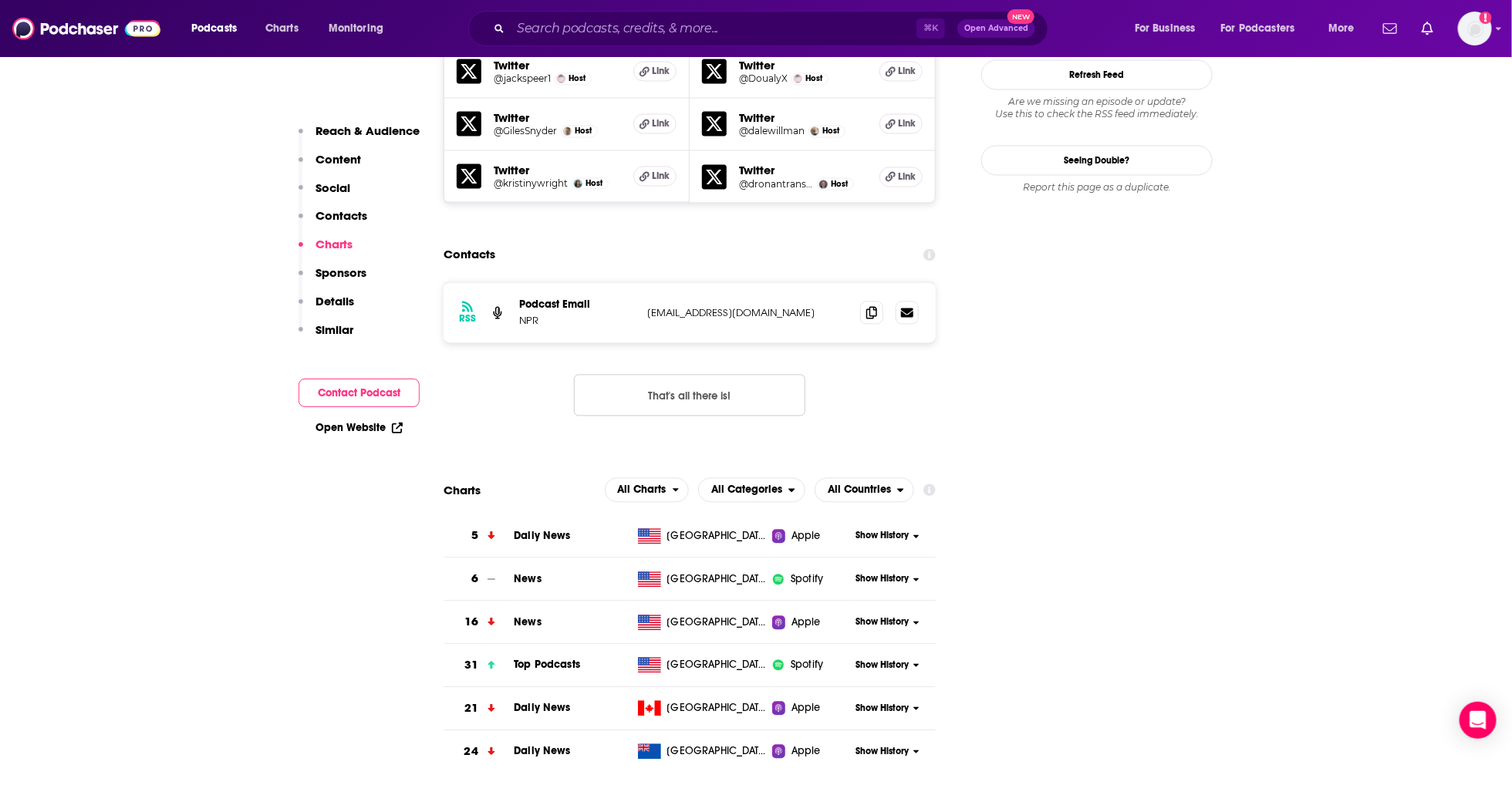
scroll to position [1452, 0]
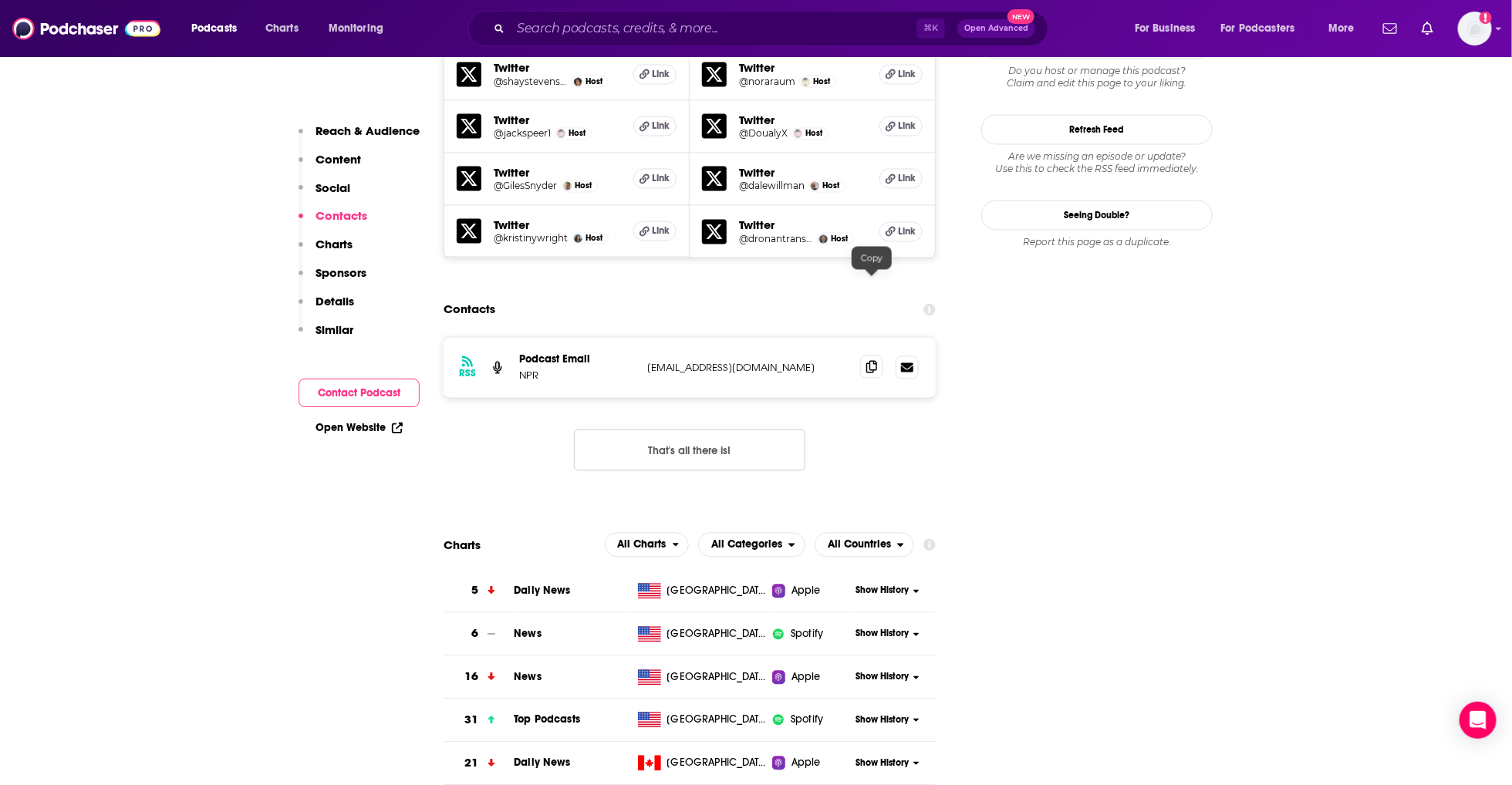
click at [875, 361] on icon at bounding box center [872, 366] width 11 height 12
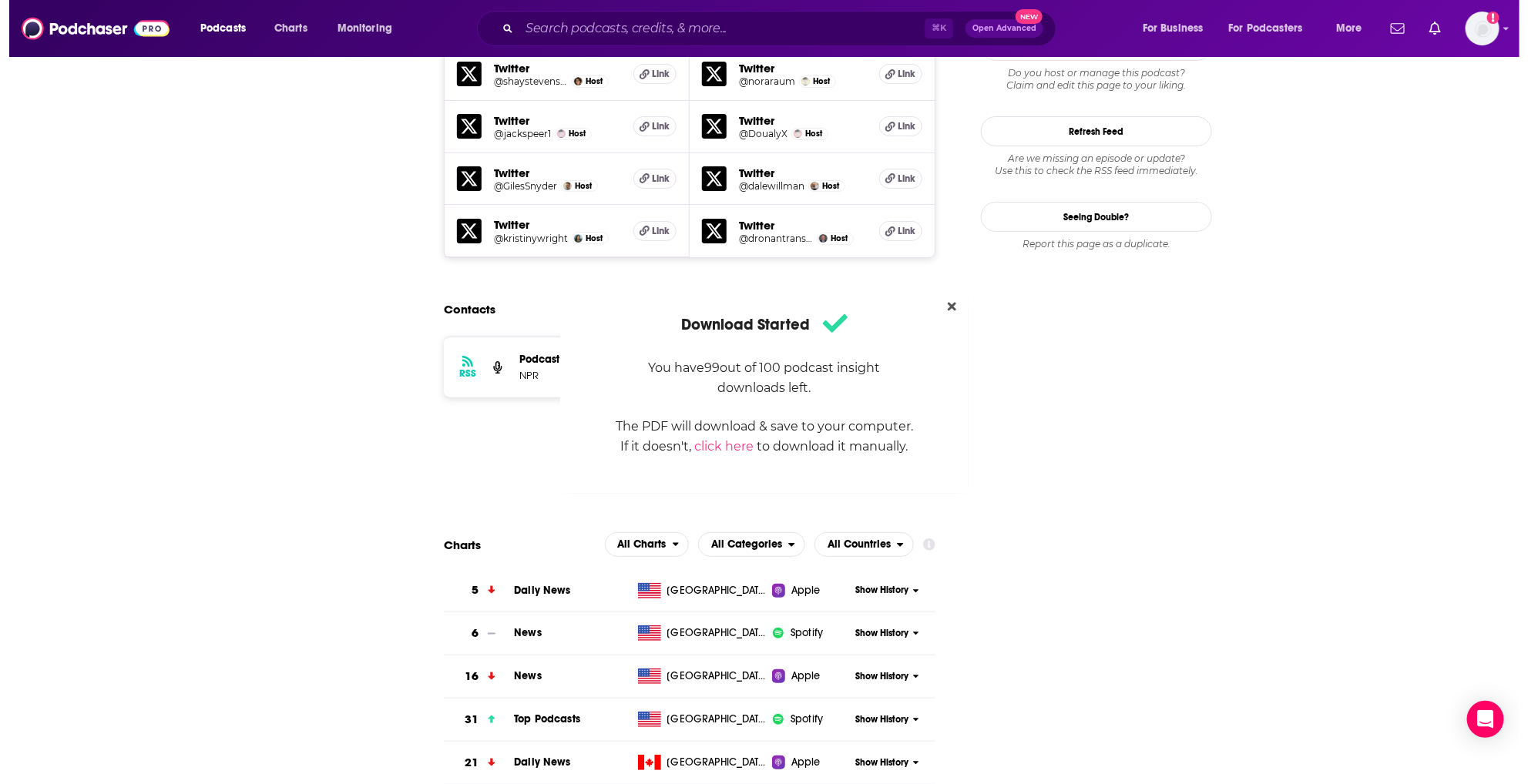
scroll to position [0, 0]
